Goal: Task Accomplishment & Management: Manage account settings

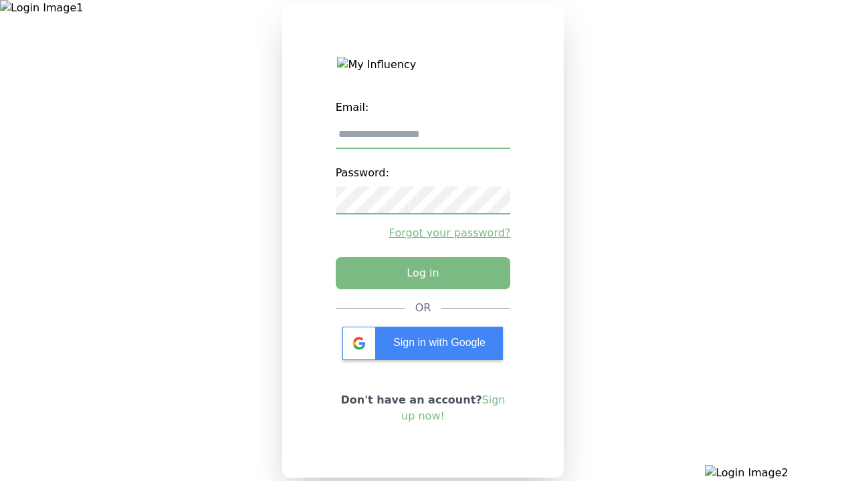
click at [422, 140] on input "email" at bounding box center [423, 135] width 175 height 28
type input "**********"
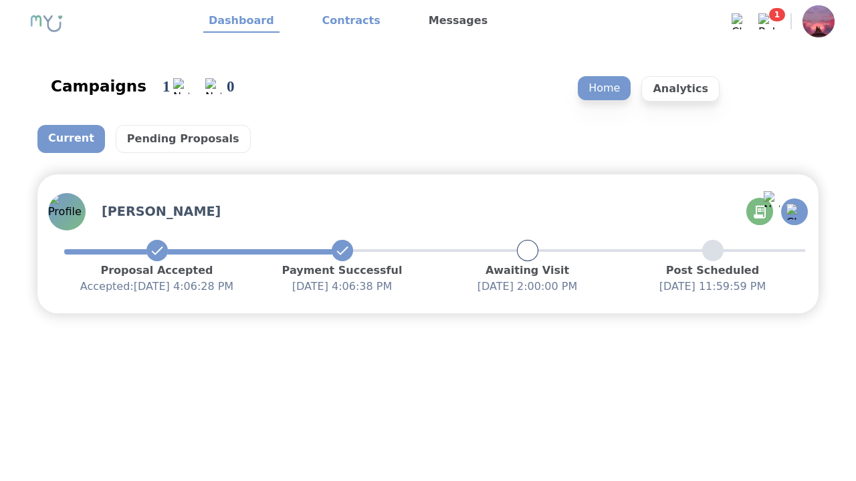
click at [343, 21] on link "Contracts" at bounding box center [351, 21] width 69 height 23
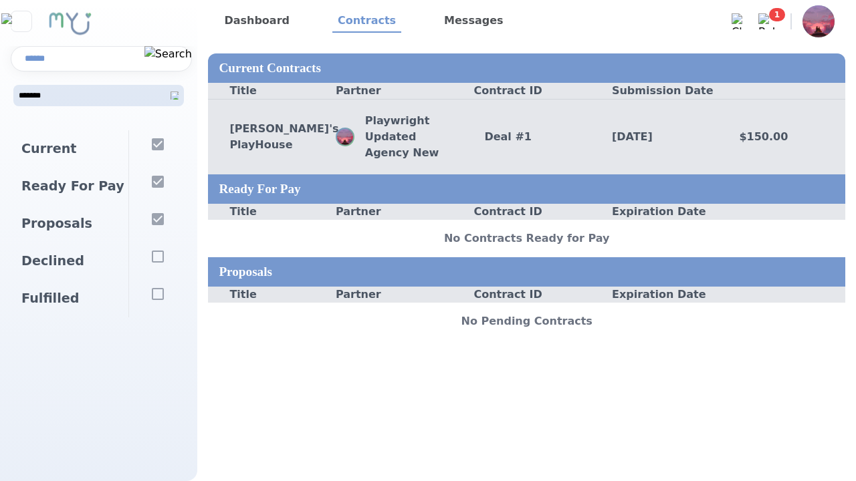
click at [526, 136] on div "Deal # 1" at bounding box center [527, 137] width 128 height 16
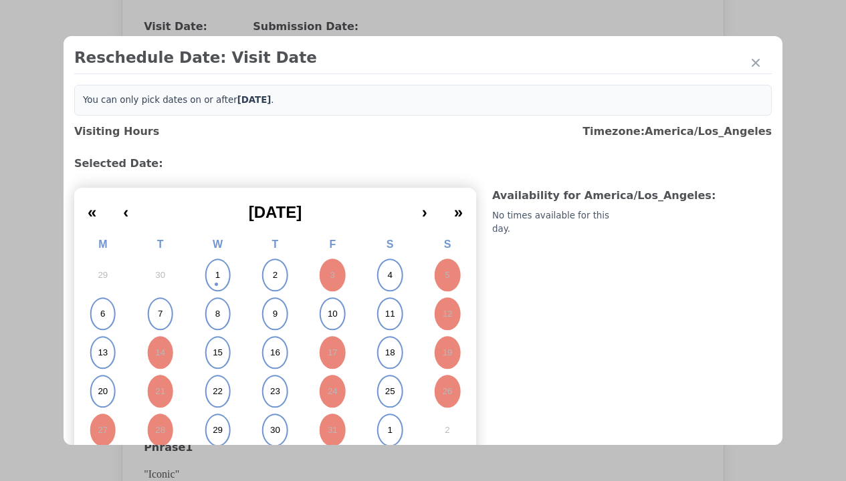
click at [102, 314] on abbr "6" at bounding box center [102, 314] width 5 height 12
click at [212, 302] on div "Update Submission Date" at bounding box center [212, 300] width 110 height 13
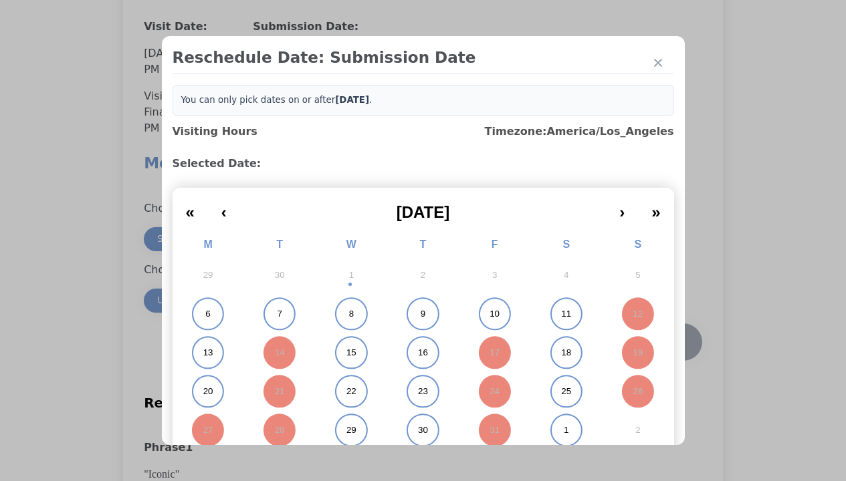
click at [205, 314] on abbr "6" at bounding box center [207, 314] width 5 height 12
click at [655, 344] on div "Submit Date Change" at bounding box center [655, 342] width 66 height 27
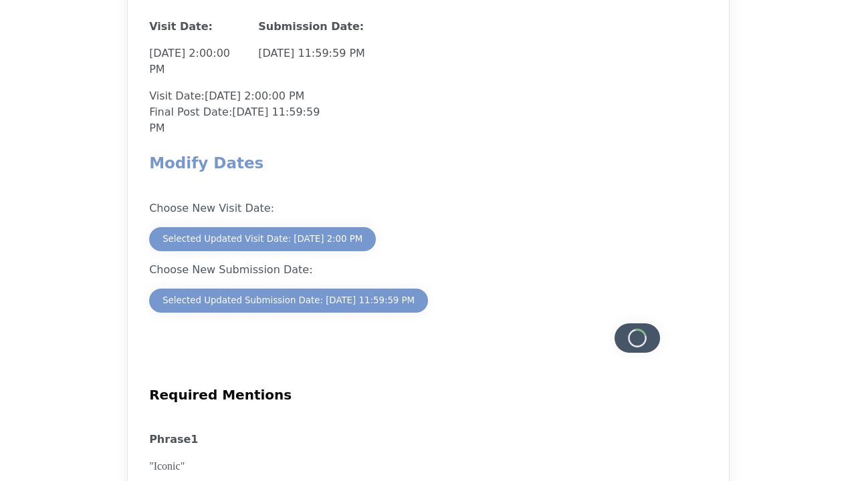
scroll to position [1174, 0]
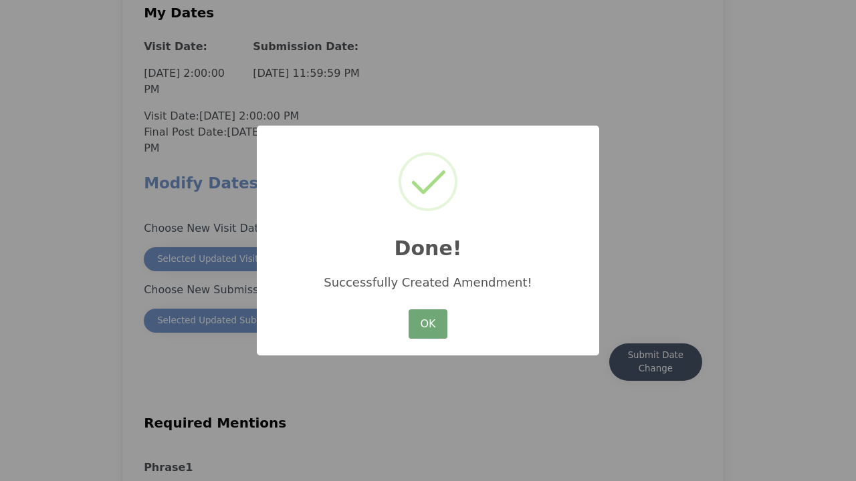
click at [428, 325] on button "OK" at bounding box center [427, 324] width 39 height 29
